Goal: Task Accomplishment & Management: Manage account settings

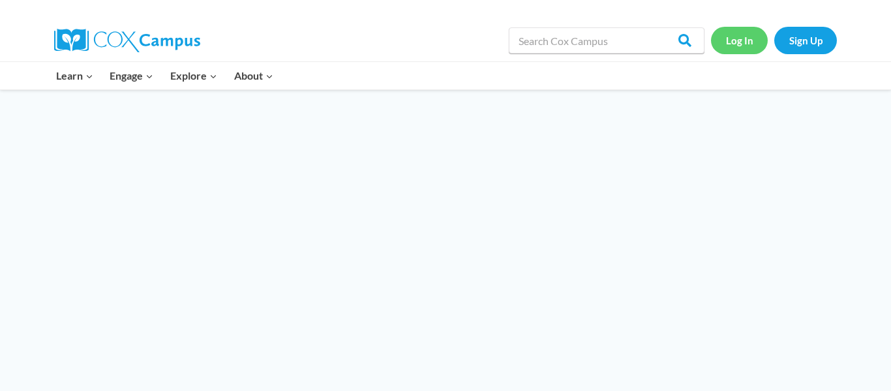
click at [730, 38] on link "Log In" at bounding box center [739, 40] width 57 height 27
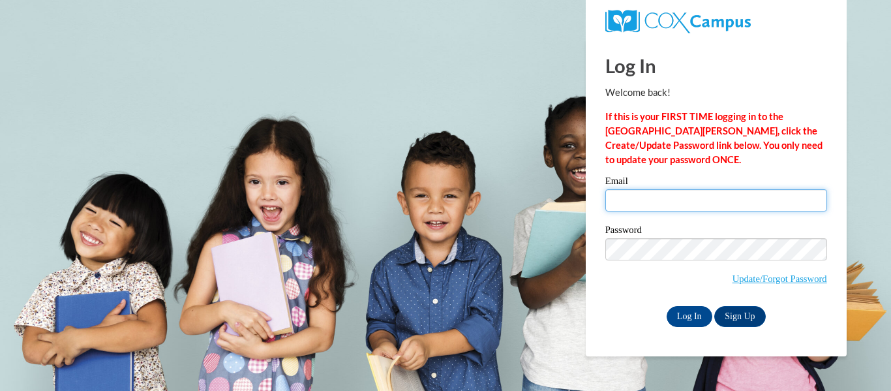
click at [678, 200] on input "Email" at bounding box center [716, 200] width 222 height 22
type input "[EMAIL_ADDRESS][DOMAIN_NAME]"
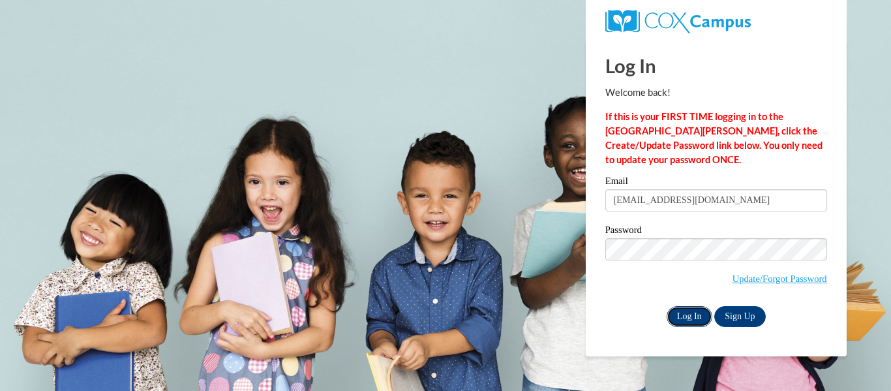
click at [696, 313] on input "Log In" at bounding box center [690, 316] width 46 height 21
click at [695, 311] on input "Log In" at bounding box center [690, 316] width 46 height 21
